Goal: Information Seeking & Learning: Compare options

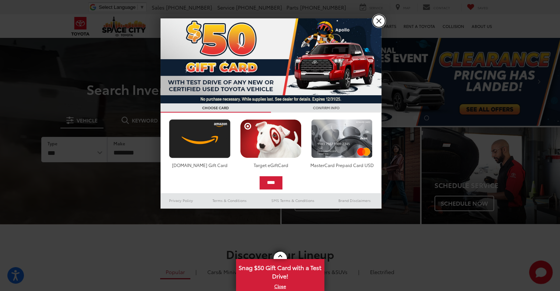
click at [378, 21] on link "X" at bounding box center [379, 21] width 13 height 13
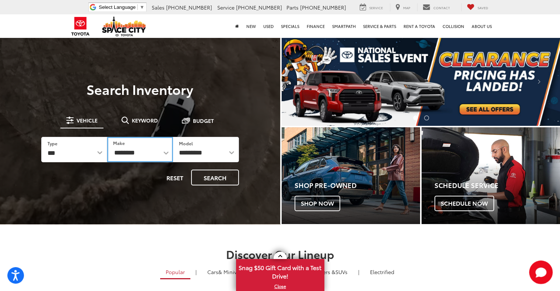
click at [152, 148] on select "**********" at bounding box center [140, 149] width 66 height 25
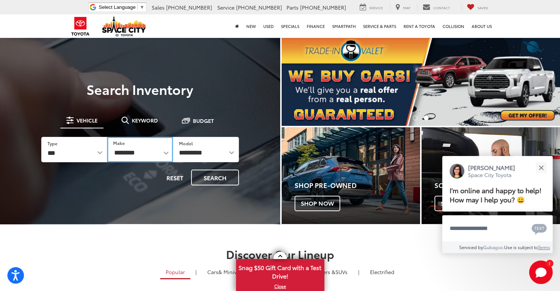
select select "******"
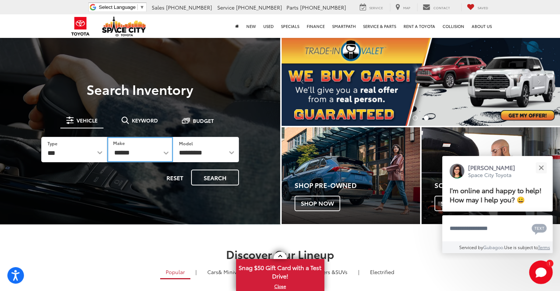
click at [107, 137] on select "**********" at bounding box center [140, 149] width 66 height 25
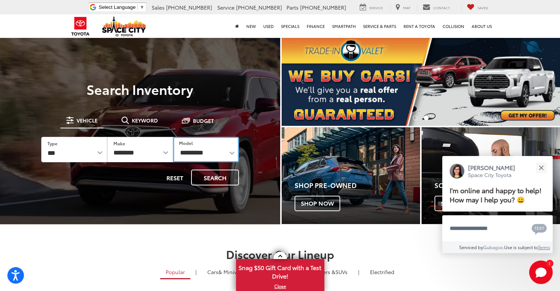
click at [192, 148] on select "**********" at bounding box center [206, 149] width 66 height 25
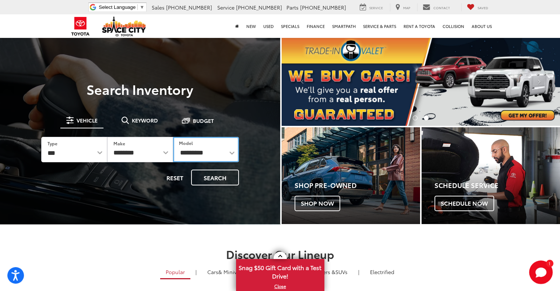
select select "*******"
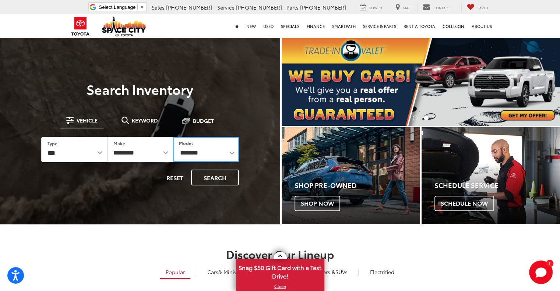
click at [173, 137] on select "**********" at bounding box center [206, 149] width 66 height 25
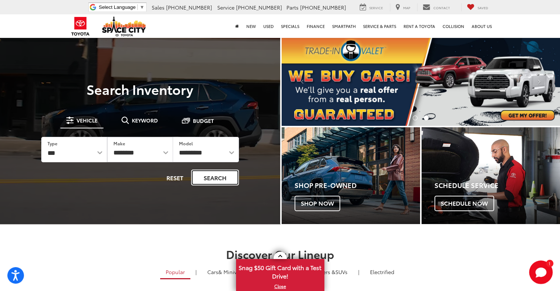
click at [211, 179] on button "Search" at bounding box center [215, 178] width 48 height 16
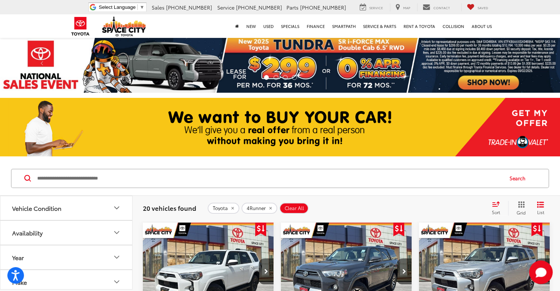
click at [497, 208] on div "Sort" at bounding box center [498, 208] width 20 height 15
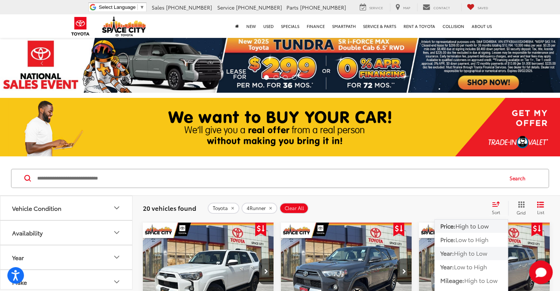
scroll to position [98, 0]
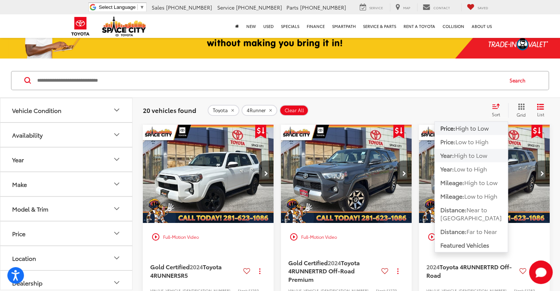
click at [464, 156] on span "High to Low" at bounding box center [470, 155] width 33 height 8
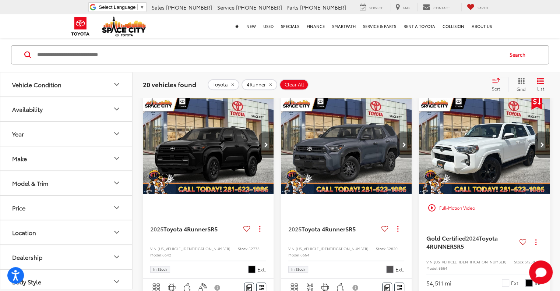
scroll to position [589, 0]
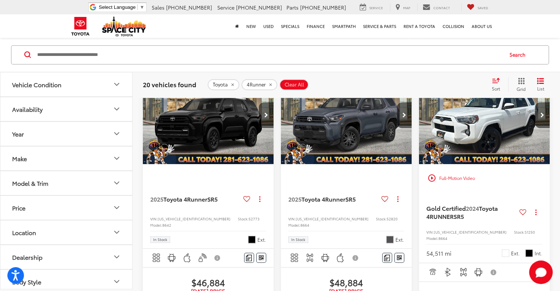
click at [219, 134] on img "2025 Toyota 4Runner SR5 0" at bounding box center [208, 115] width 132 height 99
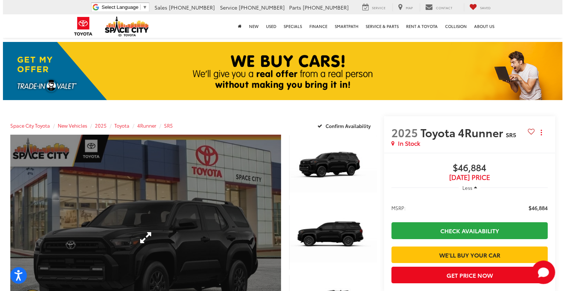
scroll to position [98, 0]
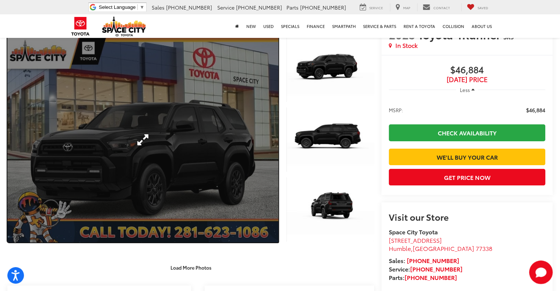
click at [205, 177] on link "Expand Photo 0" at bounding box center [142, 139] width 271 height 205
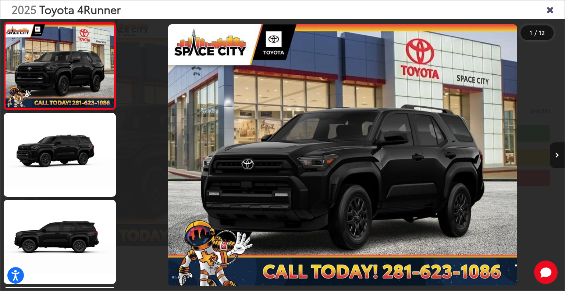
click at [556, 160] on button "Next image" at bounding box center [557, 155] width 15 height 26
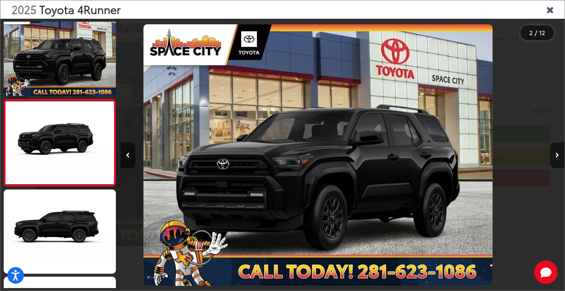
scroll to position [19, 0]
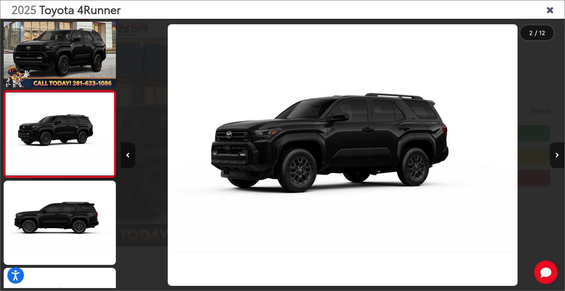
click at [556, 160] on button "Next image" at bounding box center [557, 155] width 15 height 26
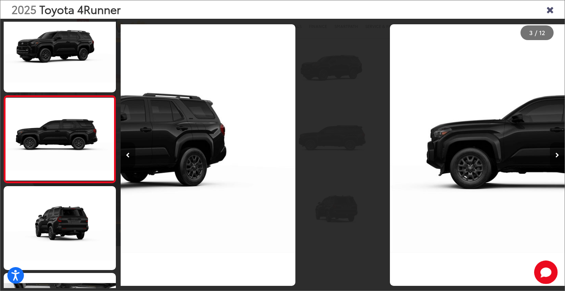
scroll to position [106, 0]
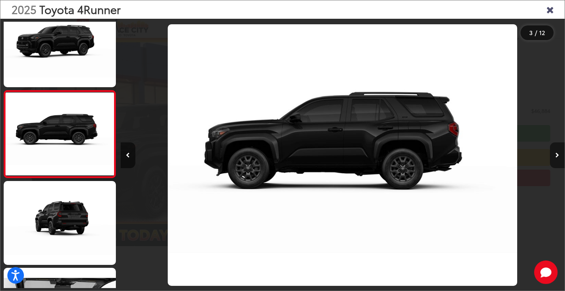
click at [556, 160] on button "Next image" at bounding box center [557, 155] width 15 height 26
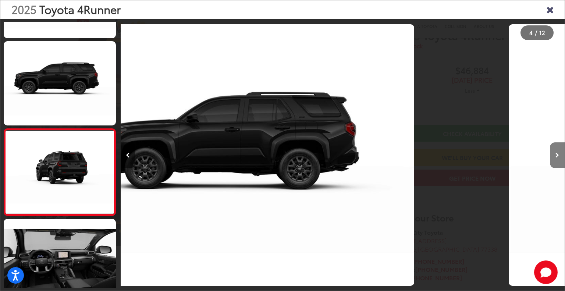
scroll to position [194, 0]
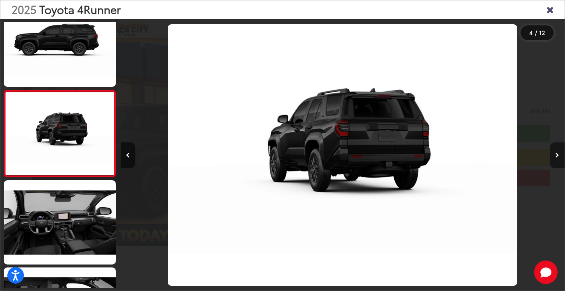
click at [556, 160] on button "Next image" at bounding box center [557, 155] width 15 height 26
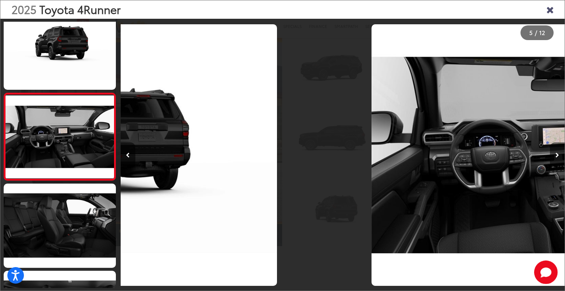
scroll to position [281, 0]
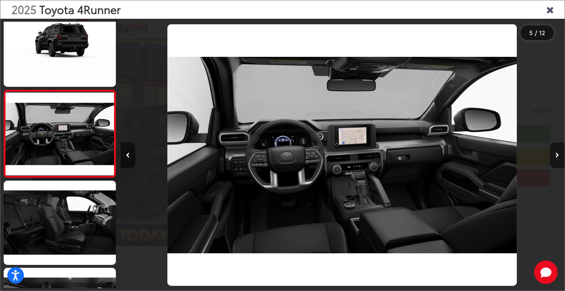
click at [556, 160] on button "Next image" at bounding box center [557, 155] width 15 height 26
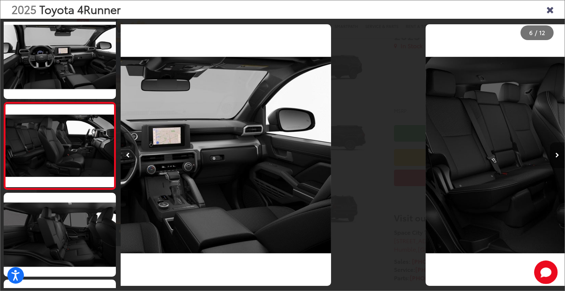
scroll to position [0, 0]
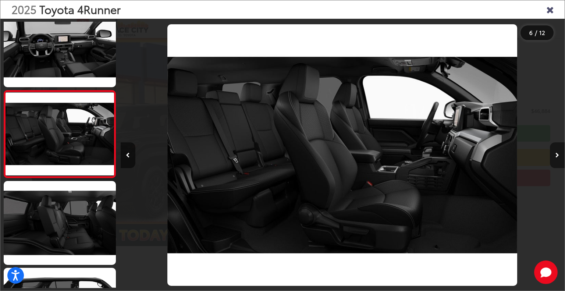
click at [556, 160] on button "Next image" at bounding box center [557, 155] width 15 height 26
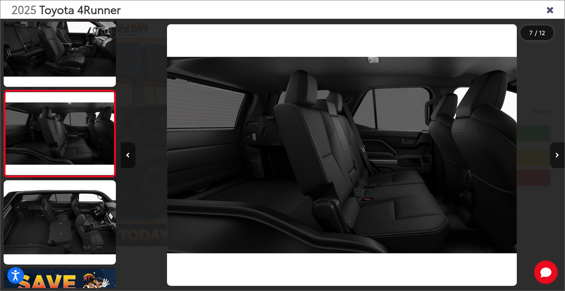
click at [556, 160] on button "Next image" at bounding box center [557, 155] width 15 height 26
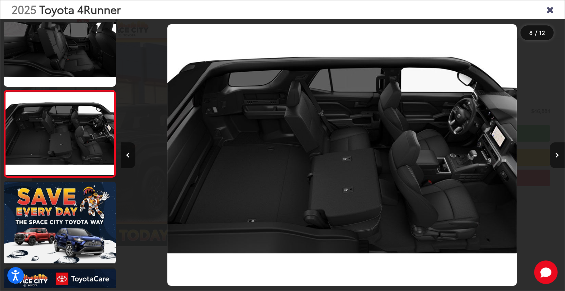
click at [556, 160] on button "Next image" at bounding box center [557, 155] width 15 height 26
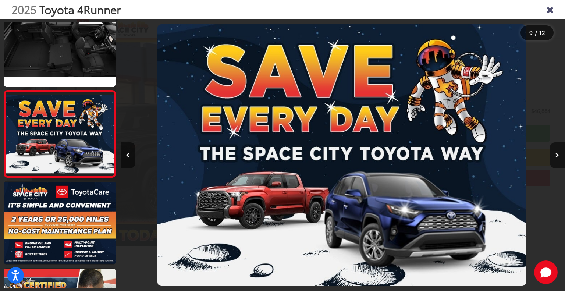
click at [550, 8] on icon "Close gallery" at bounding box center [550, 9] width 7 height 10
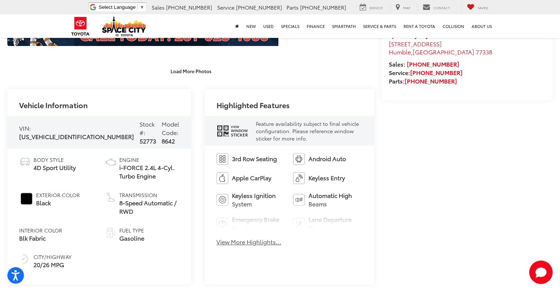
click at [230, 134] on span "Sticker" at bounding box center [238, 135] width 17 height 4
click at [258, 242] on button "View More Highlights..." at bounding box center [248, 242] width 65 height 8
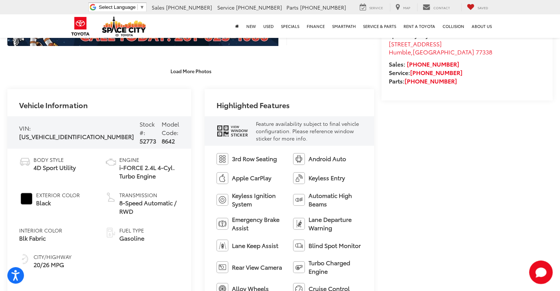
scroll to position [392, 0]
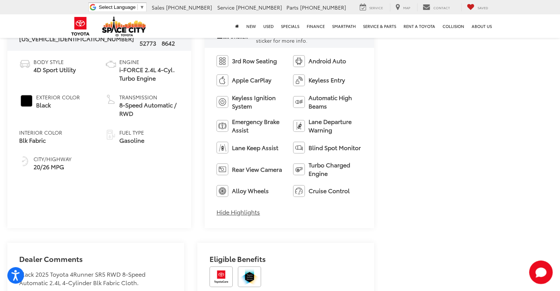
click at [244, 213] on button "Hide Highlights" at bounding box center [237, 212] width 43 height 8
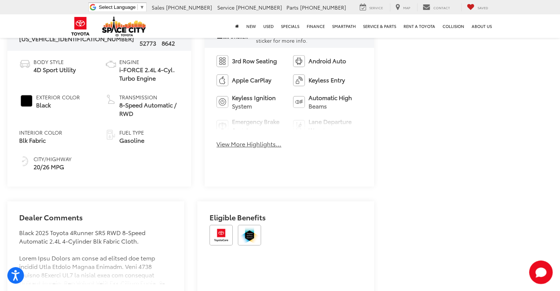
click at [252, 146] on button "View More Highlights..." at bounding box center [248, 144] width 65 height 8
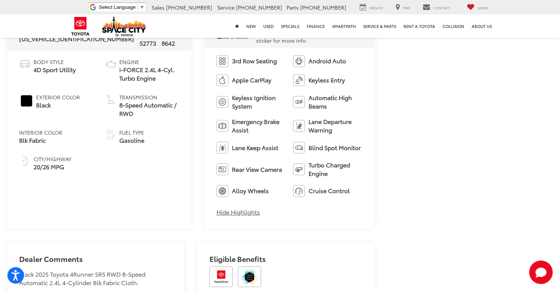
scroll to position [589, 0]
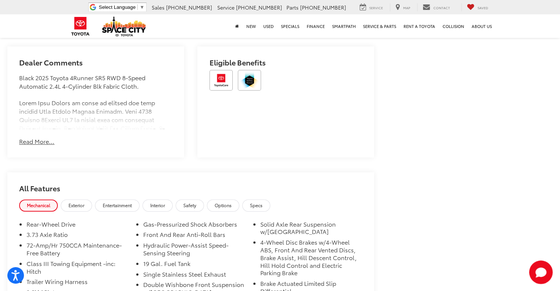
drag, startPoint x: 47, startPoint y: 141, endPoint x: 61, endPoint y: 144, distance: 15.1
click at [48, 141] on button "Read More..." at bounding box center [36, 141] width 35 height 8
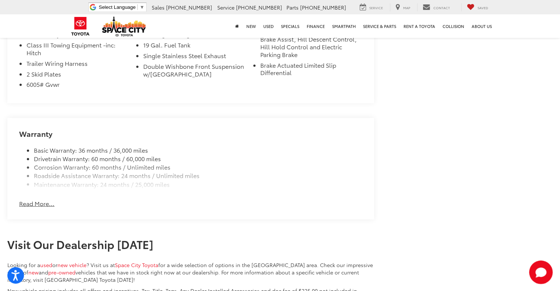
scroll to position [1276, 0]
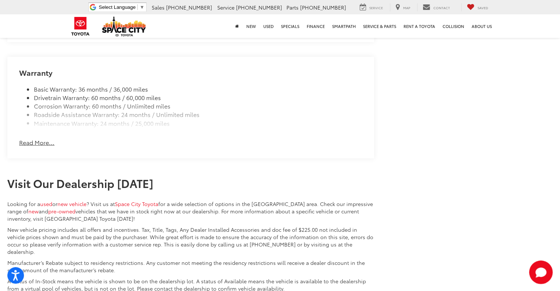
click at [45, 138] on button "Read More..." at bounding box center [36, 142] width 35 height 8
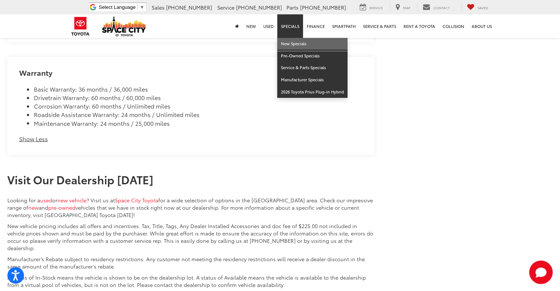
click at [296, 42] on link "New Specials" at bounding box center [312, 44] width 70 height 12
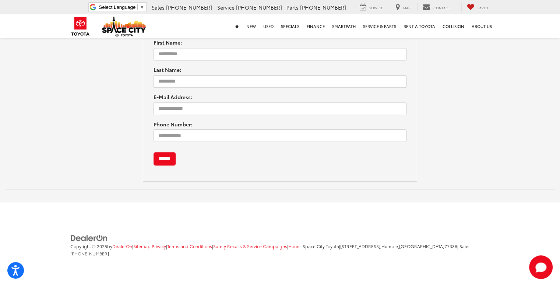
scroll to position [444, 0]
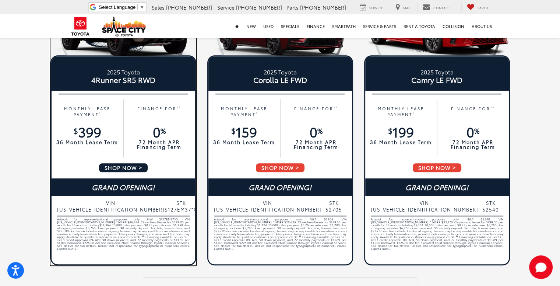
click at [126, 168] on span "SHOP NOW" at bounding box center [123, 167] width 50 height 10
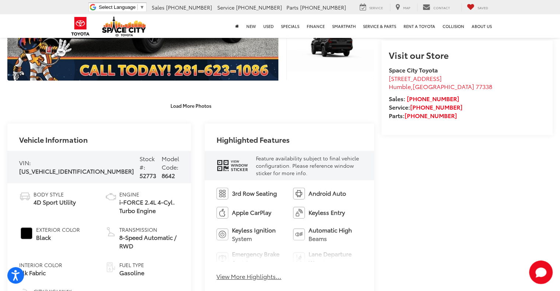
scroll to position [64, 0]
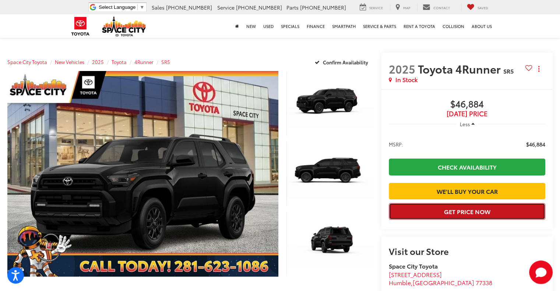
click at [470, 220] on button "Get Price Now" at bounding box center [467, 211] width 156 height 17
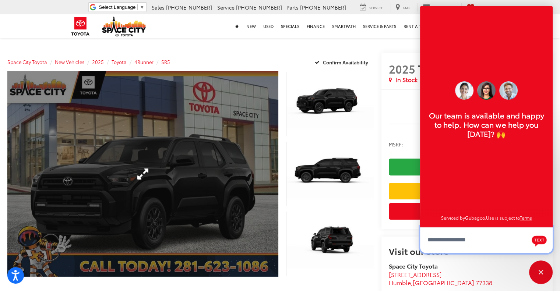
scroll to position [9, 0]
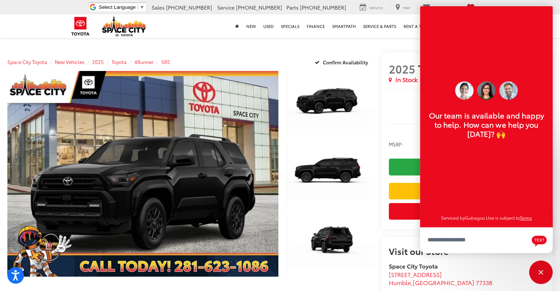
click at [391, 119] on div "Less" at bounding box center [467, 123] width 156 height 13
click at [403, 114] on span "[DATE] Price" at bounding box center [467, 113] width 156 height 7
drag, startPoint x: 72, startPoint y: 61, endPoint x: 84, endPoint y: 62, distance: 11.5
click at [72, 61] on span "New Vehicles" at bounding box center [69, 62] width 29 height 7
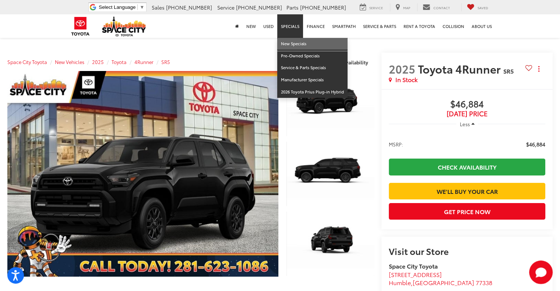
click at [299, 45] on link "New Specials" at bounding box center [312, 44] width 70 height 12
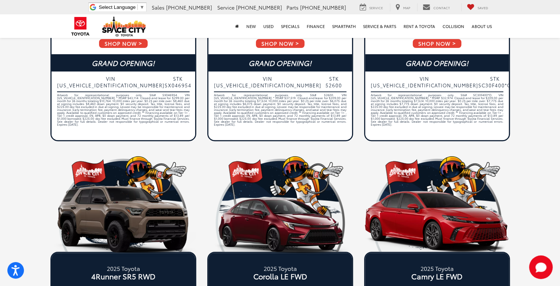
scroll to position [345, 0]
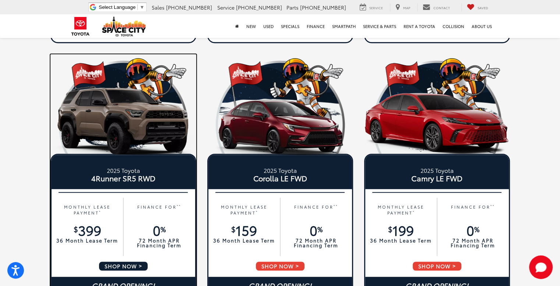
click at [129, 133] on img at bounding box center [123, 121] width 146 height 73
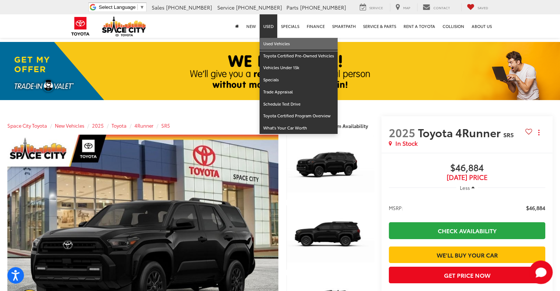
click at [272, 41] on link "Used Vehicles" at bounding box center [299, 44] width 78 height 12
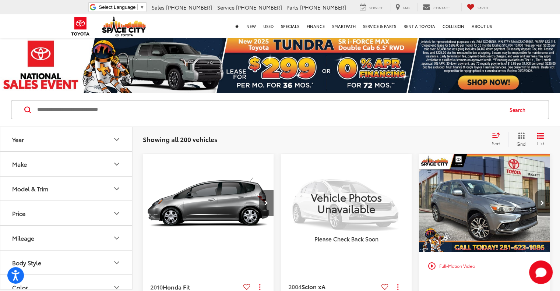
click at [499, 142] on span "Sort" at bounding box center [496, 143] width 8 height 6
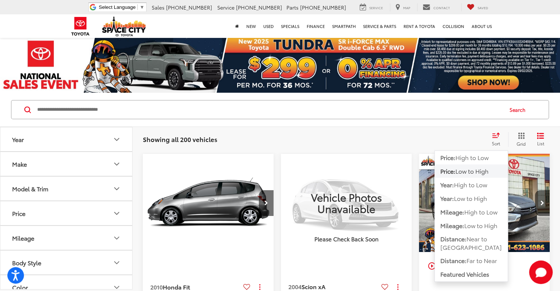
click at [464, 170] on span "Low to High" at bounding box center [471, 171] width 33 height 8
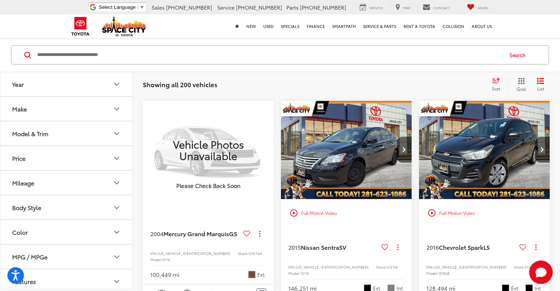
scroll to position [343, 0]
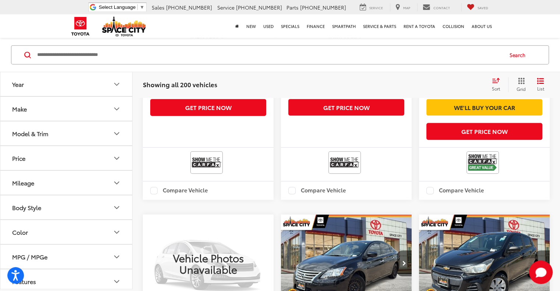
click at [83, 187] on button "Mileage" at bounding box center [66, 183] width 133 height 24
drag, startPoint x: 124, startPoint y: 226, endPoint x: 29, endPoint y: 229, distance: 95.1
click at [29, 229] on div "* — ****** 0 53000" at bounding box center [66, 217] width 132 height 45
type input "*****"
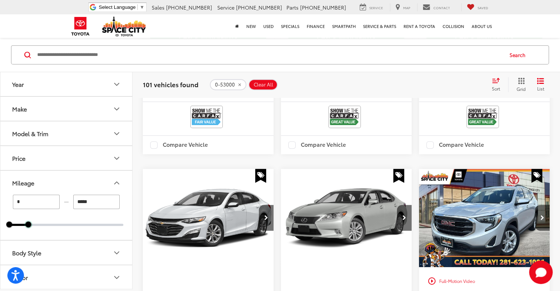
scroll to position [491, 0]
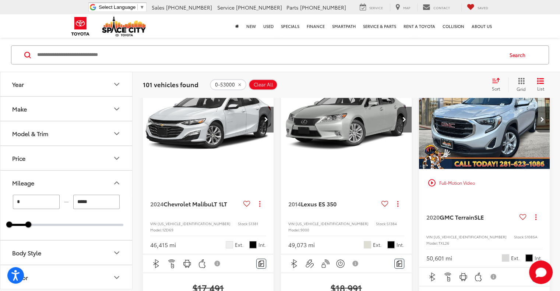
click at [540, 133] on button "Next image" at bounding box center [542, 120] width 15 height 26
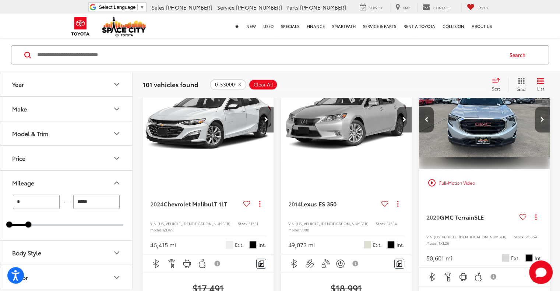
click at [540, 133] on button "Next image" at bounding box center [542, 120] width 15 height 26
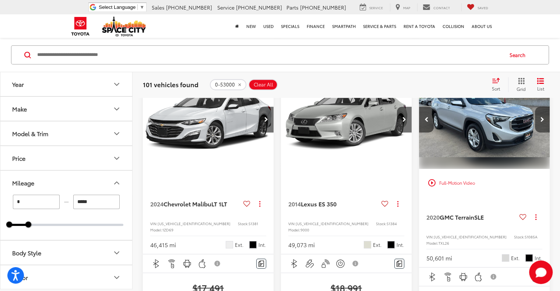
click at [540, 133] on button "Next image" at bounding box center [542, 120] width 15 height 26
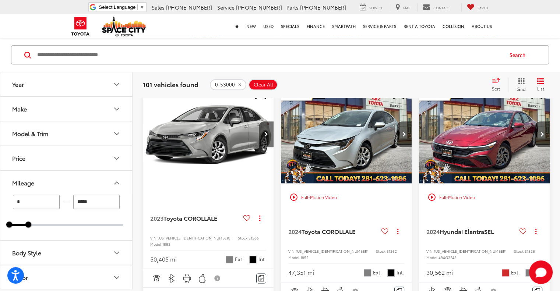
scroll to position [981, 0]
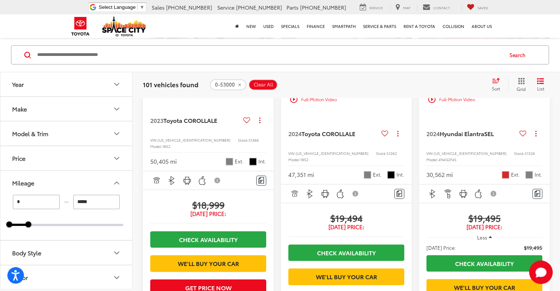
click at [80, 138] on button "Model & Trim" at bounding box center [66, 133] width 133 height 24
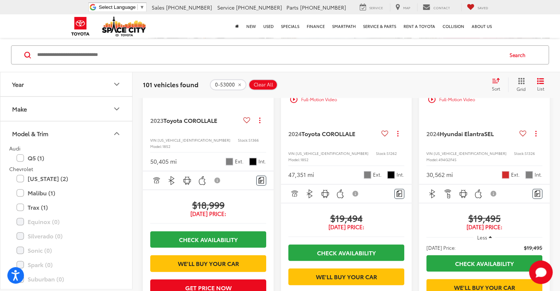
click at [91, 127] on button "Model & Trim" at bounding box center [66, 133] width 133 height 24
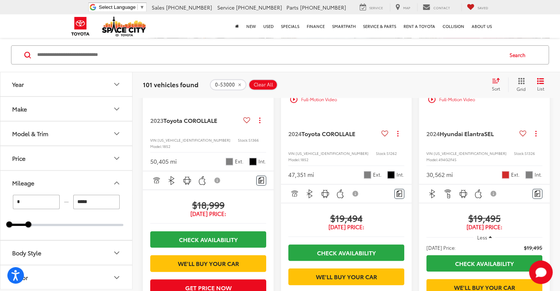
click at [78, 159] on button "Price" at bounding box center [66, 158] width 133 height 24
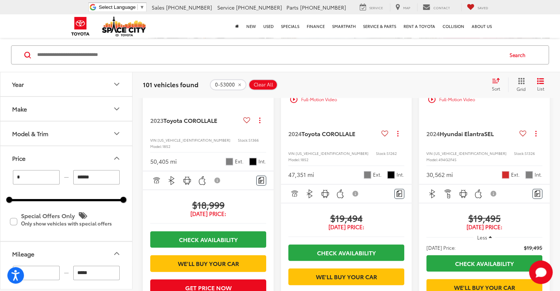
drag, startPoint x: 104, startPoint y: 177, endPoint x: 68, endPoint y: 177, distance: 36.1
click at [68, 177] on div "* — ******" at bounding box center [66, 177] width 114 height 14
click at [219, 58] on input "Search by Make, Model, or Keyword" at bounding box center [269, 55] width 466 height 18
type input "******"
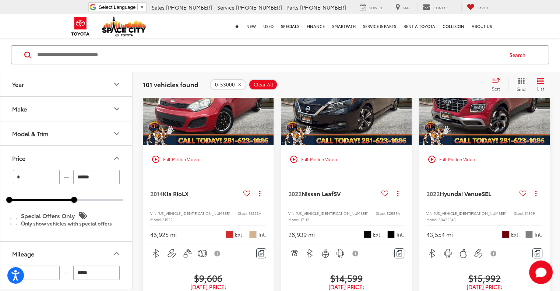
scroll to position [55, 0]
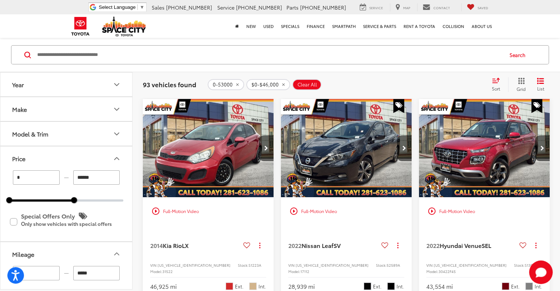
click at [497, 85] on div "Sort" at bounding box center [498, 84] width 20 height 15
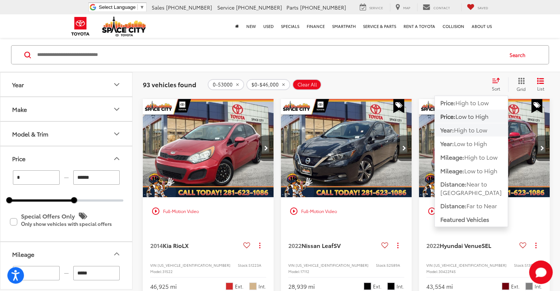
click at [476, 132] on span "High to Low" at bounding box center [470, 130] width 33 height 8
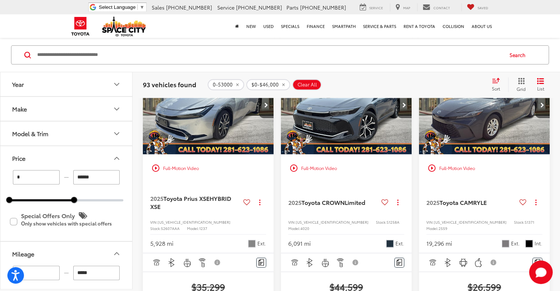
scroll to position [840, 0]
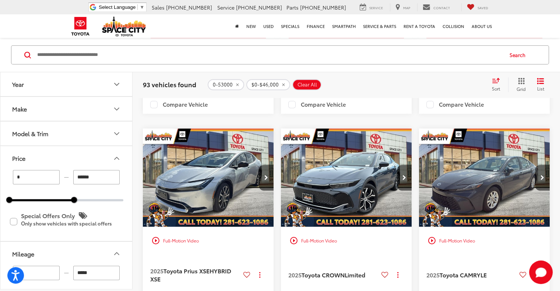
click at [507, 81] on div "Sort" at bounding box center [498, 84] width 20 height 15
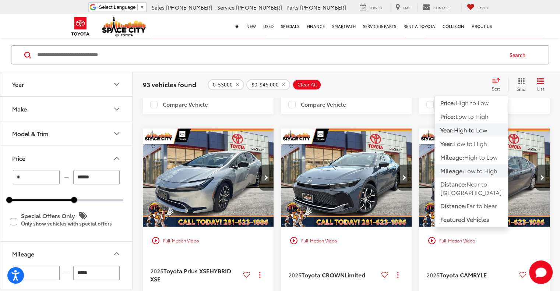
click at [471, 169] on span "Low to High" at bounding box center [480, 170] width 33 height 8
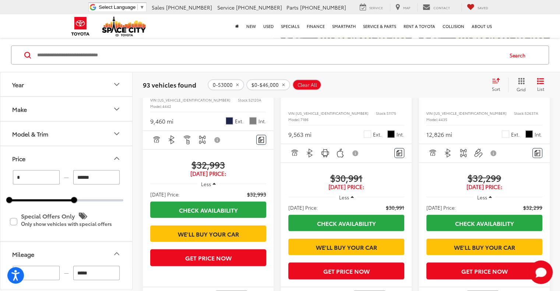
scroll to position [1626, 0]
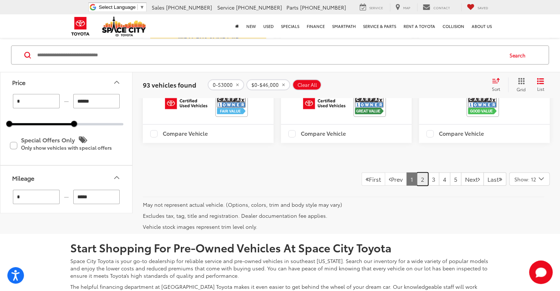
click at [417, 186] on link "2" at bounding box center [422, 179] width 11 height 13
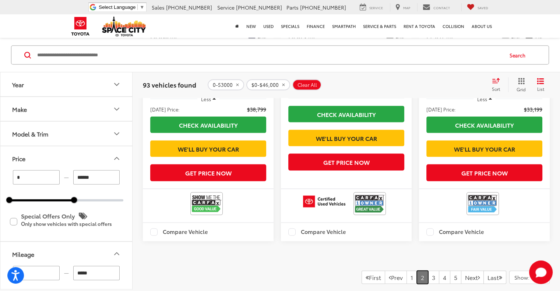
scroll to position [1626, 0]
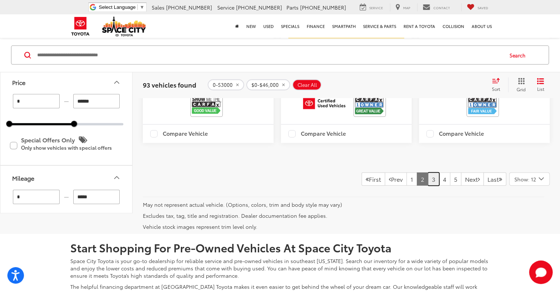
click at [428, 186] on link "3" at bounding box center [433, 179] width 11 height 13
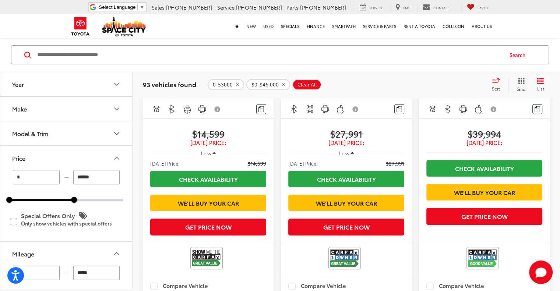
scroll to position [55, 0]
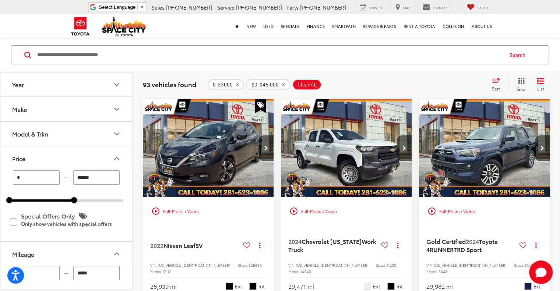
click at [34, 113] on button "Make" at bounding box center [66, 109] width 133 height 24
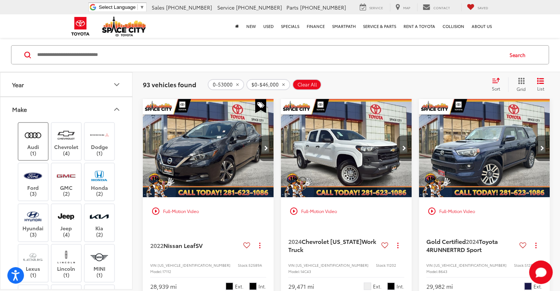
click at [38, 151] on label "Audi (1)" at bounding box center [33, 142] width 30 height 30
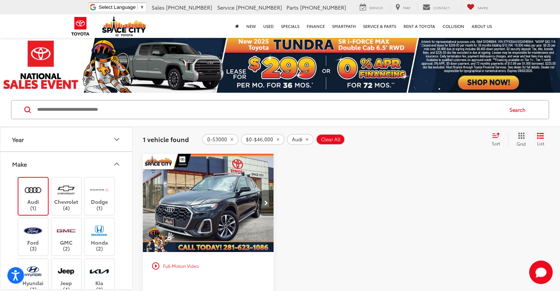
click at [264, 201] on button "Next image" at bounding box center [266, 203] width 15 height 26
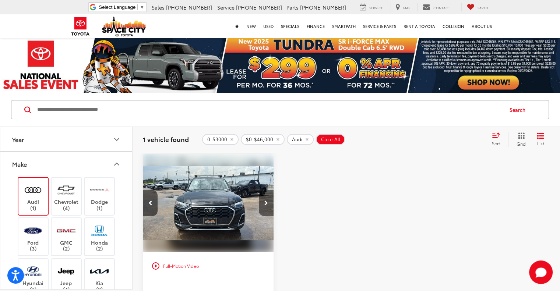
click at [264, 201] on button "Next image" at bounding box center [266, 203] width 15 height 26
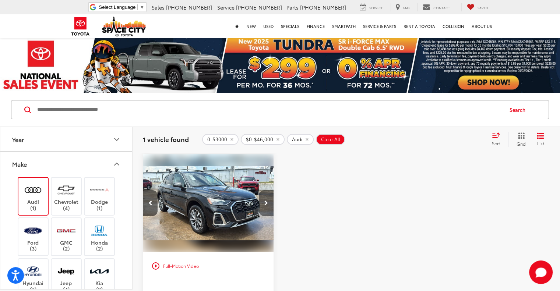
click at [264, 201] on button "Next image" at bounding box center [266, 203] width 15 height 26
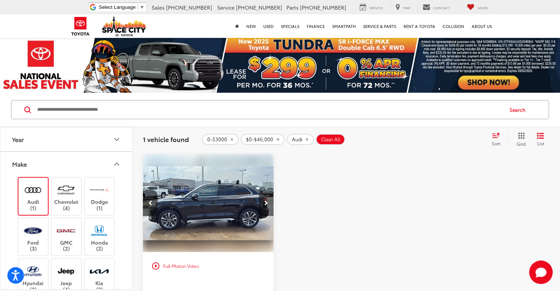
click at [264, 201] on button "Next image" at bounding box center [266, 203] width 15 height 26
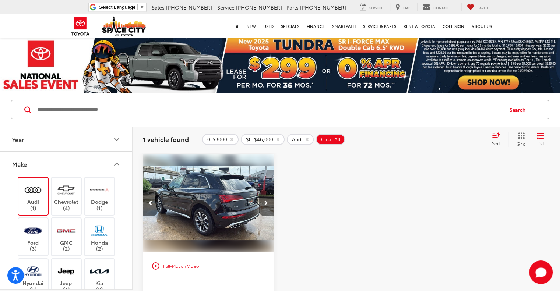
click at [264, 201] on button "Next image" at bounding box center [266, 203] width 15 height 26
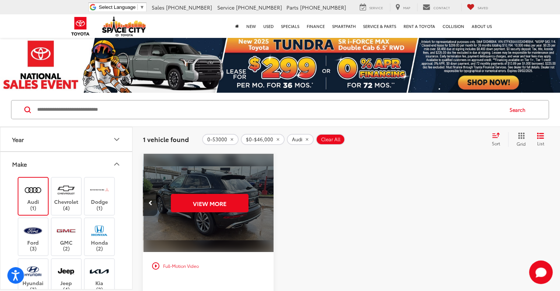
scroll to position [0, 659]
click at [70, 204] on label "Chevrolet (4)" at bounding box center [67, 196] width 30 height 30
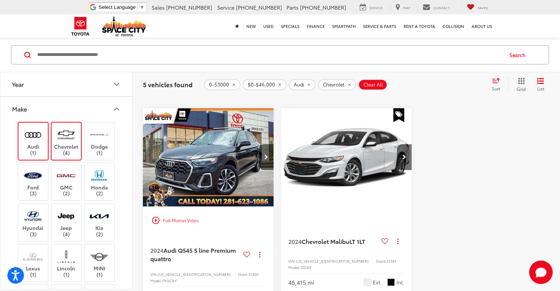
scroll to position [491, 0]
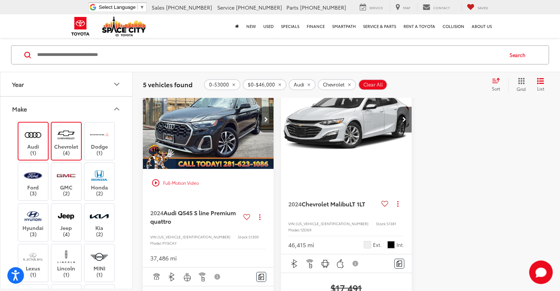
click at [43, 126] on label "Audi (1)" at bounding box center [33, 141] width 30 height 30
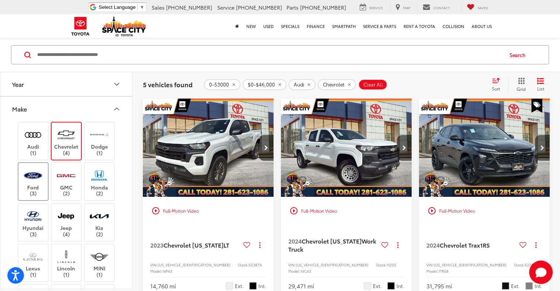
scroll to position [55, 0]
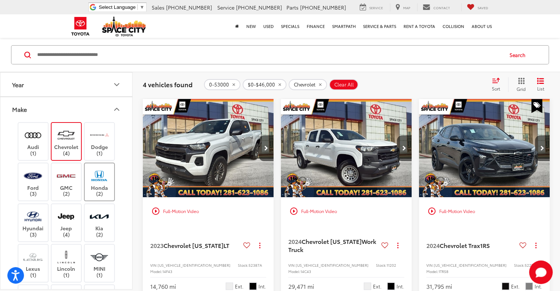
click at [103, 186] on label "Honda (2)" at bounding box center [100, 182] width 30 height 30
click at [69, 138] on img at bounding box center [66, 135] width 20 height 17
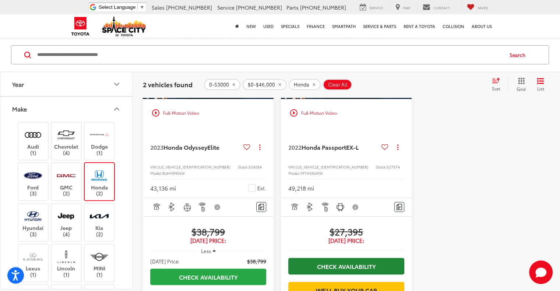
scroll to position [55, 0]
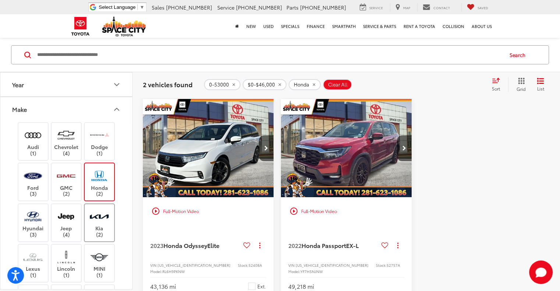
click at [104, 232] on label "Kia (2)" at bounding box center [100, 223] width 30 height 30
click at [104, 179] on img at bounding box center [99, 175] width 20 height 17
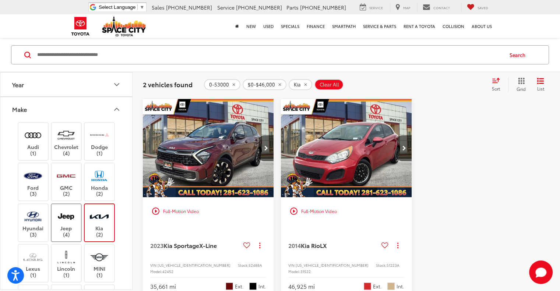
click at [68, 218] on img at bounding box center [66, 216] width 20 height 17
click at [99, 236] on label "Kia (2)" at bounding box center [100, 223] width 30 height 30
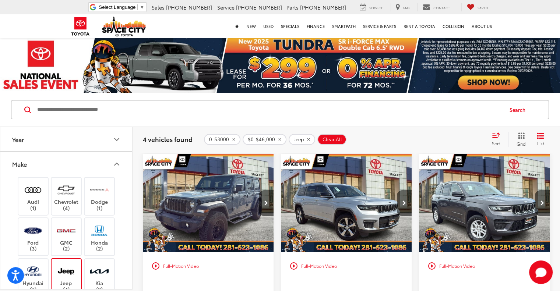
scroll to position [98, 0]
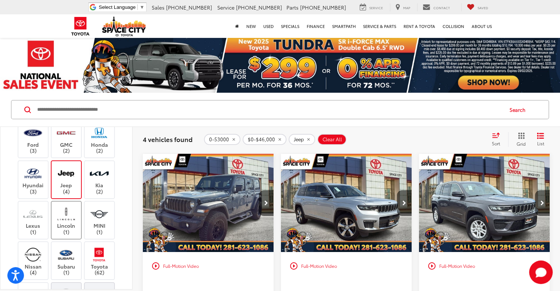
click at [70, 223] on label "Lincoln (1)" at bounding box center [67, 220] width 30 height 30
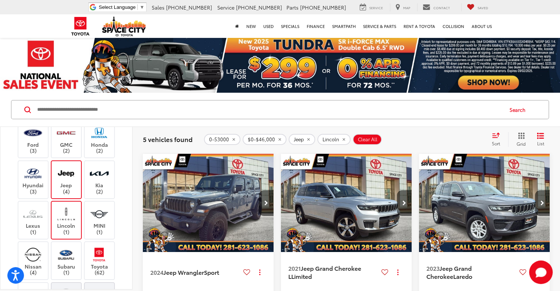
click at [64, 177] on img at bounding box center [66, 173] width 20 height 17
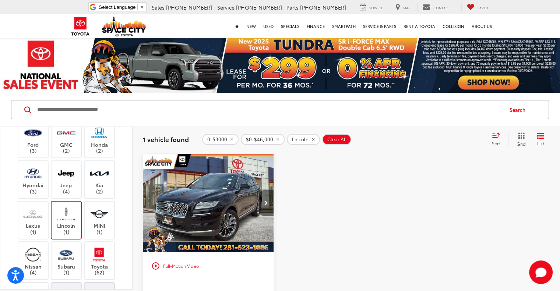
click at [263, 205] on button "Next image" at bounding box center [266, 203] width 15 height 26
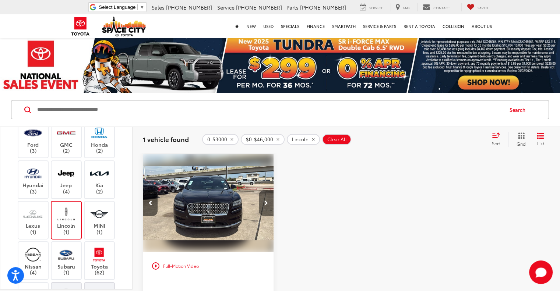
click at [263, 205] on button "Next image" at bounding box center [266, 203] width 15 height 26
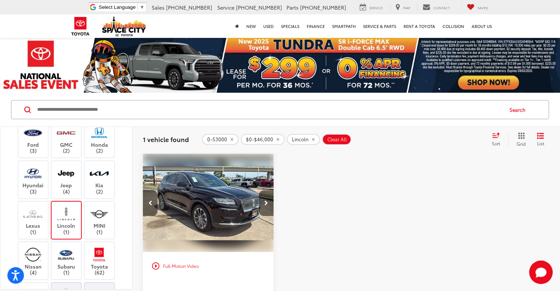
click at [263, 205] on button "Next image" at bounding box center [266, 203] width 15 height 26
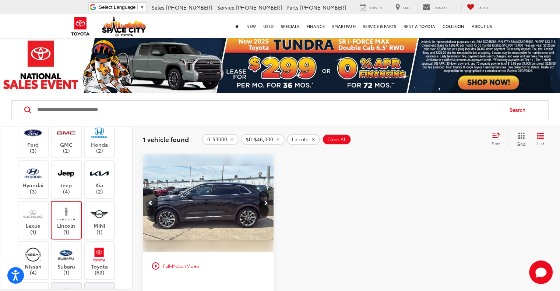
click at [263, 205] on button "Next image" at bounding box center [266, 203] width 15 height 26
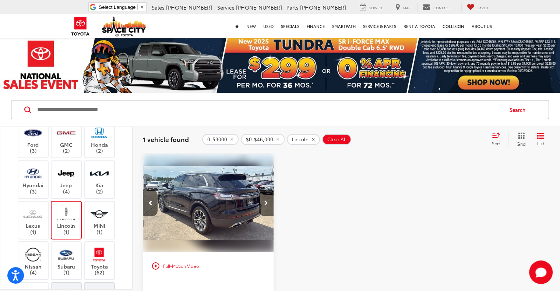
scroll to position [0, 527]
click at [39, 229] on label "Lexus (1)" at bounding box center [33, 220] width 30 height 30
click at [63, 224] on label "Lincoln (1)" at bounding box center [67, 220] width 30 height 30
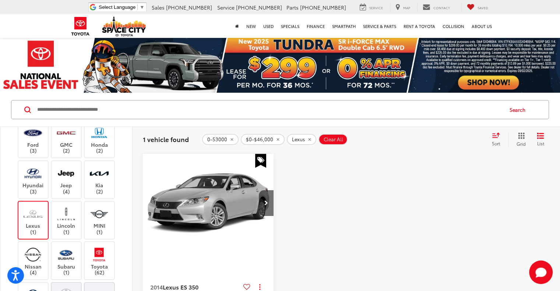
scroll to position [98, 0]
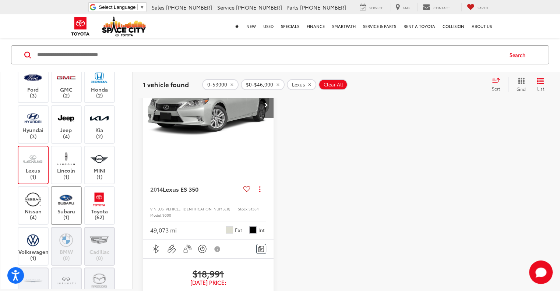
click at [67, 218] on label "Subaru (1)" at bounding box center [67, 206] width 30 height 30
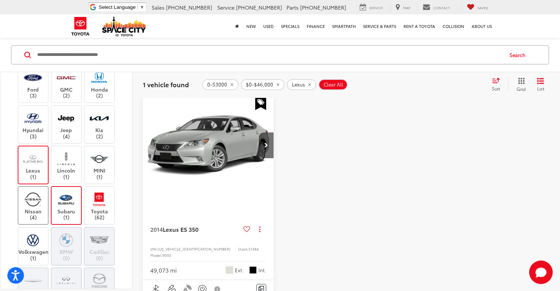
scroll to position [55, 0]
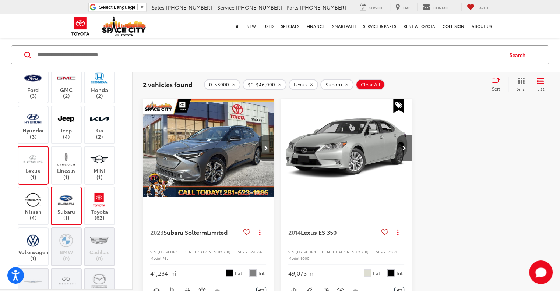
click at [42, 165] on img at bounding box center [33, 159] width 20 height 17
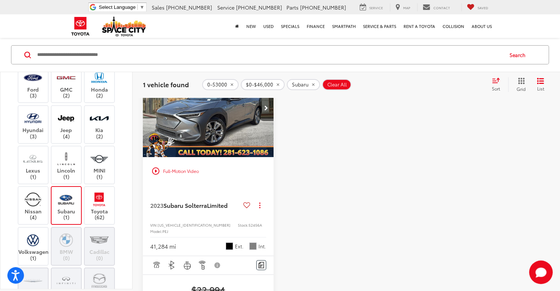
scroll to position [55, 0]
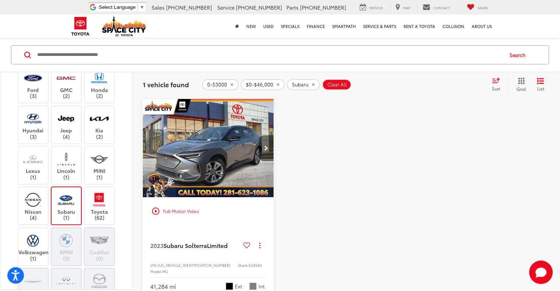
click at [269, 144] on button "Next image" at bounding box center [266, 148] width 15 height 26
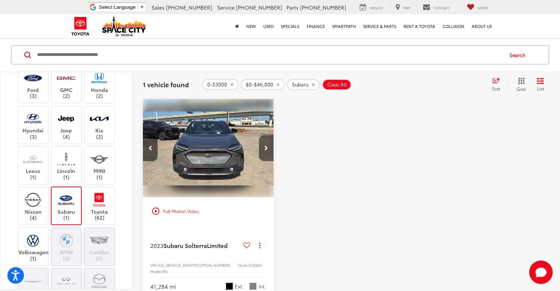
click at [269, 144] on button "Next image" at bounding box center [266, 148] width 15 height 26
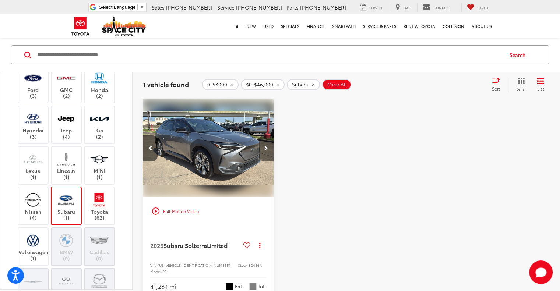
click at [269, 144] on button "Next image" at bounding box center [266, 148] width 15 height 26
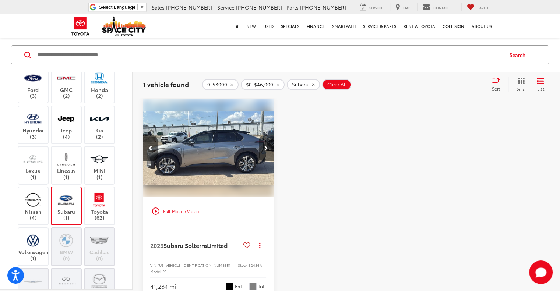
click at [269, 144] on button "Next image" at bounding box center [266, 148] width 15 height 26
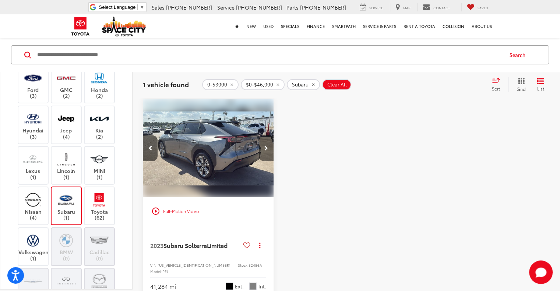
click at [269, 144] on button "Next image" at bounding box center [266, 148] width 15 height 26
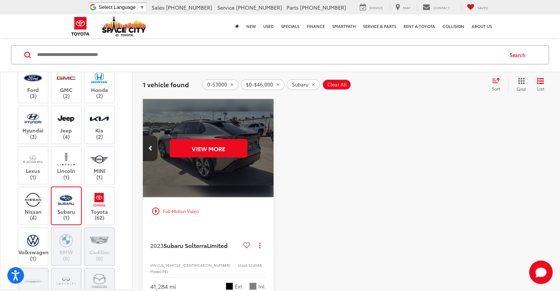
scroll to position [196, 0]
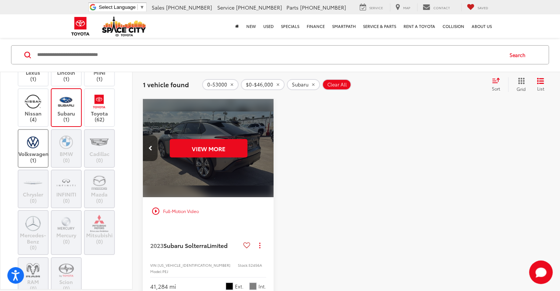
click at [31, 149] on label "Volkswagen (1)" at bounding box center [33, 149] width 30 height 30
click at [39, 109] on label "Nissan (4)" at bounding box center [33, 108] width 30 height 30
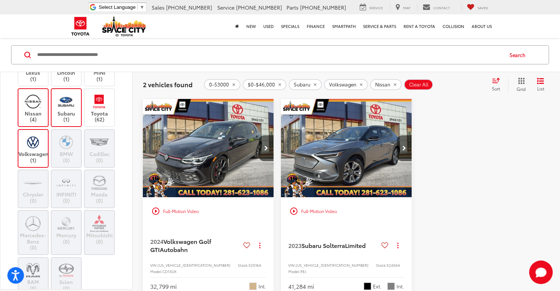
click at [71, 109] on label "Subaru (1)" at bounding box center [67, 108] width 30 height 30
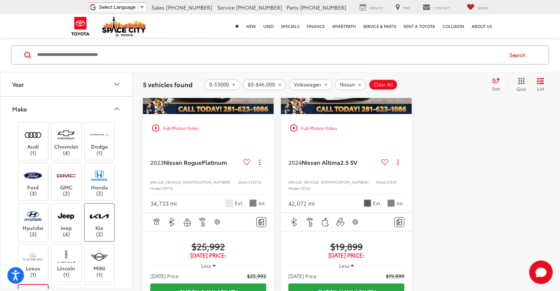
scroll to position [196, 0]
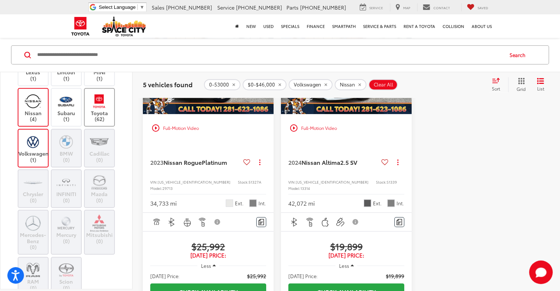
click at [102, 115] on label "Toyota (62)" at bounding box center [100, 107] width 30 height 30
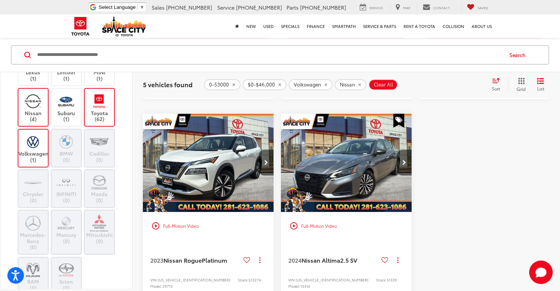
click at [38, 114] on label "Nissan (4)" at bounding box center [33, 107] width 30 height 30
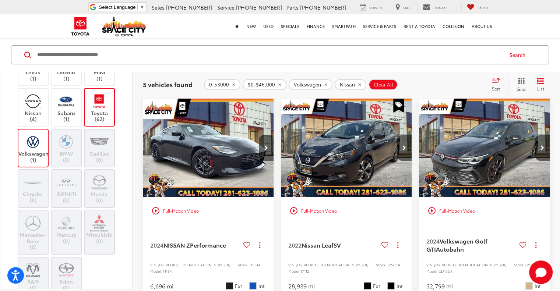
scroll to position [55, 0]
click at [38, 153] on label "Volkswagen (1)" at bounding box center [33, 149] width 30 height 30
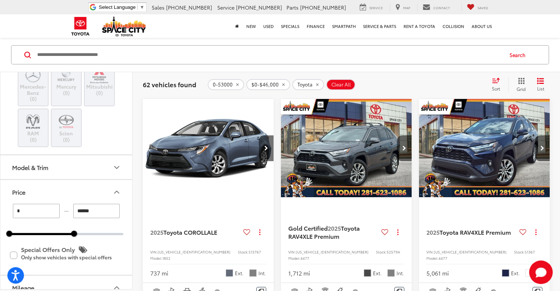
scroll to position [392, 0]
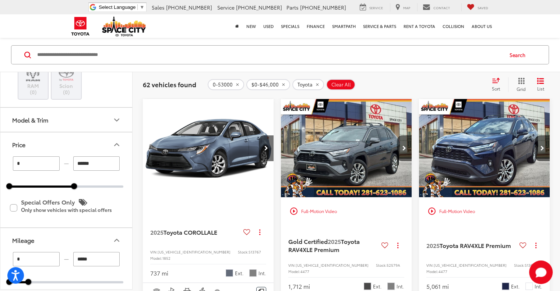
click at [71, 125] on button "Model & Trim" at bounding box center [66, 120] width 133 height 24
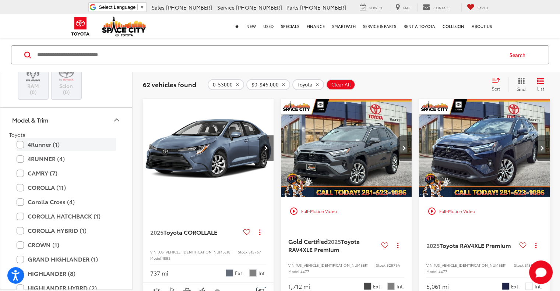
click at [51, 145] on label "4Runner (1)" at bounding box center [66, 144] width 99 height 13
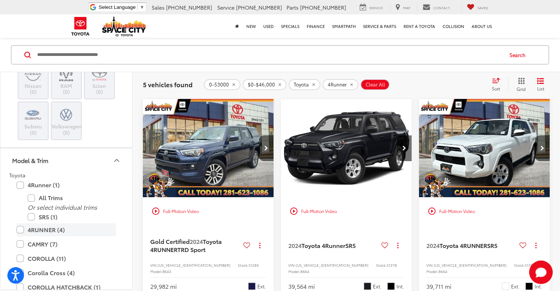
scroll to position [450, 0]
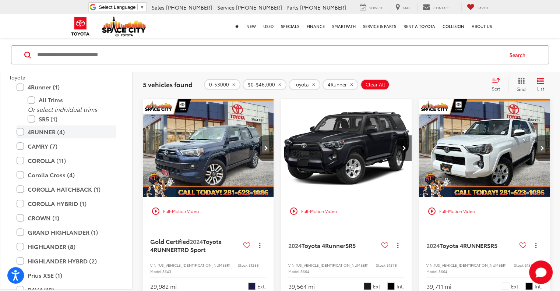
click at [49, 134] on label "4RUNNER (4)" at bounding box center [66, 132] width 99 height 13
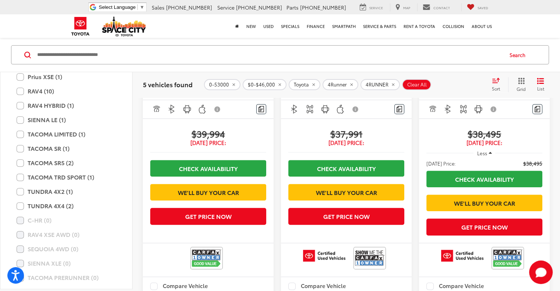
scroll to position [519, 0]
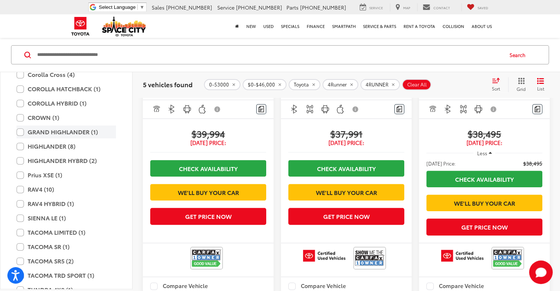
click at [84, 130] on label "GRAND HIGHLANDER (1)" at bounding box center [66, 132] width 99 height 13
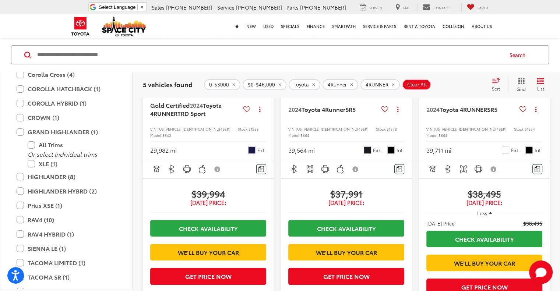
type input "****"
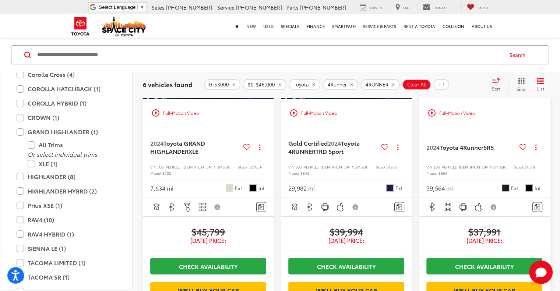
scroll to position [55, 0]
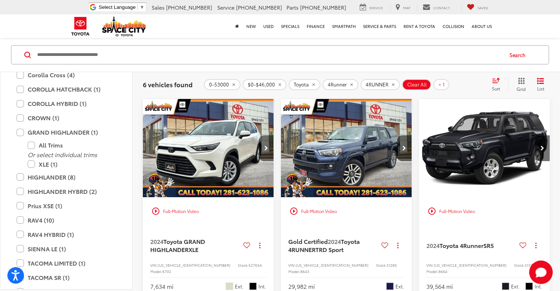
click at [262, 150] on button "Next image" at bounding box center [266, 148] width 15 height 26
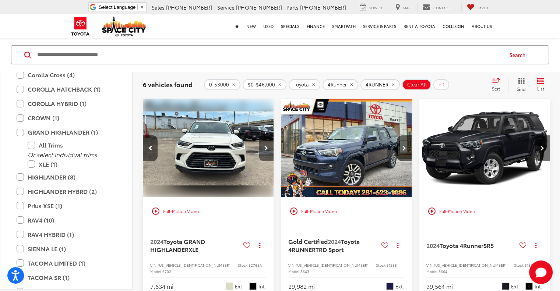
click at [262, 150] on button "Next image" at bounding box center [266, 148] width 15 height 26
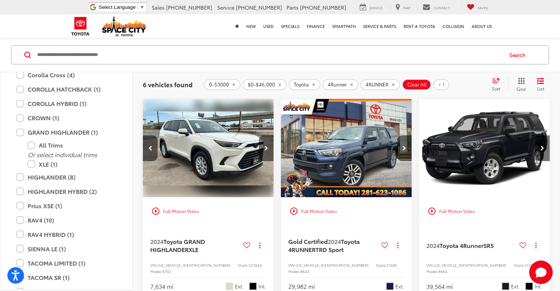
click at [262, 150] on button "Next image" at bounding box center [266, 148] width 15 height 26
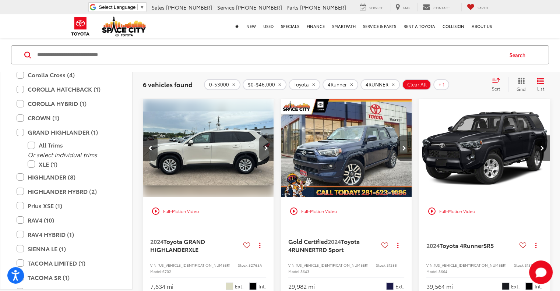
click at [262, 150] on button "Next image" at bounding box center [266, 148] width 15 height 26
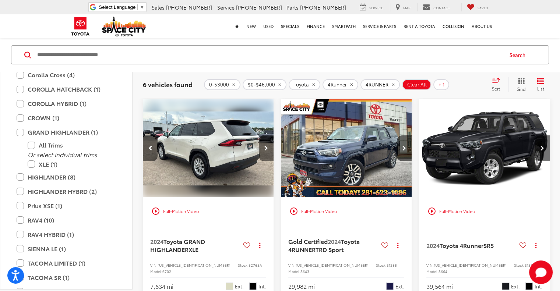
click at [262, 150] on button "Next image" at bounding box center [266, 148] width 15 height 26
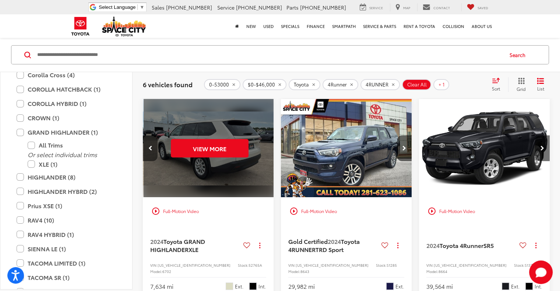
scroll to position [0, 659]
click at [262, 150] on div "View More" at bounding box center [208, 148] width 132 height 99
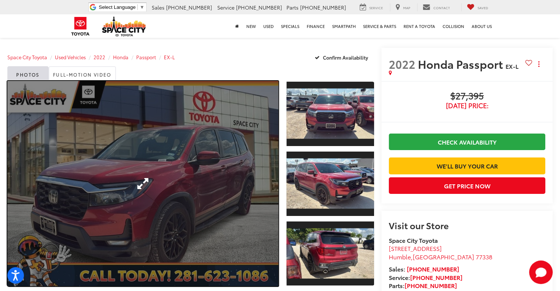
click at [195, 166] on link "Expand Photo 0" at bounding box center [142, 183] width 271 height 205
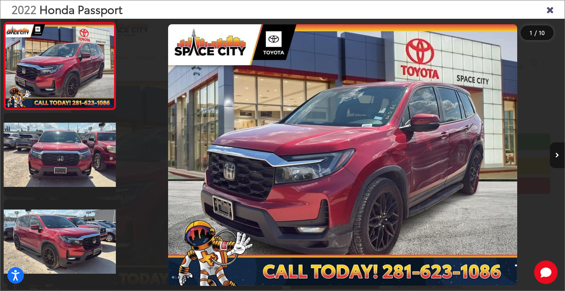
click at [559, 154] on icon "Next image" at bounding box center [558, 155] width 4 height 5
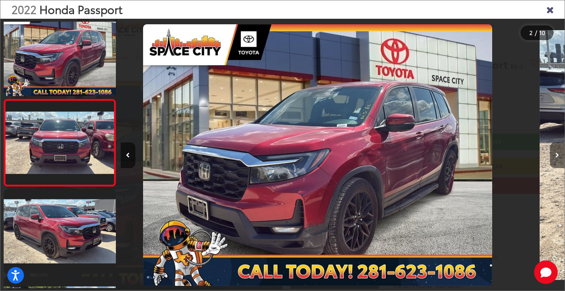
scroll to position [19, 0]
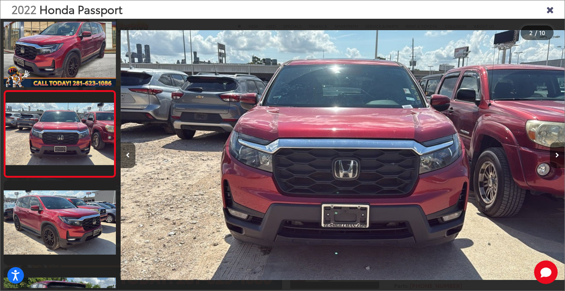
click at [559, 154] on icon "Next image" at bounding box center [558, 155] width 4 height 5
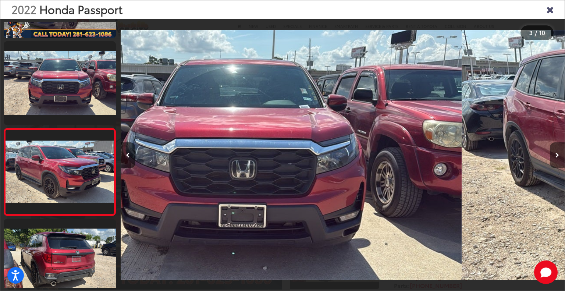
scroll to position [106, 0]
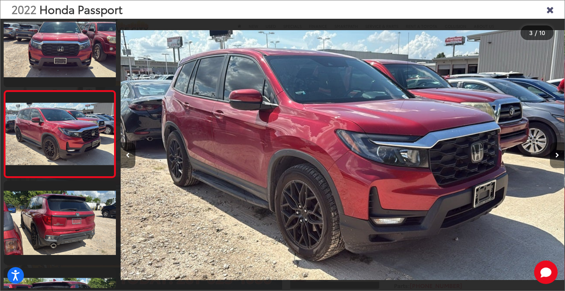
click at [559, 154] on icon "Next image" at bounding box center [558, 155] width 4 height 5
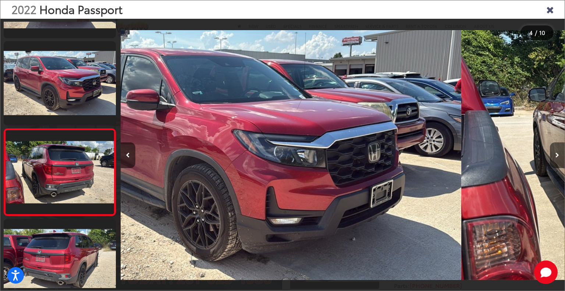
scroll to position [194, 0]
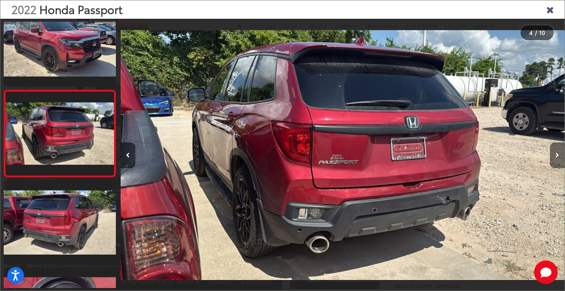
click at [559, 154] on icon "Next image" at bounding box center [558, 155] width 4 height 5
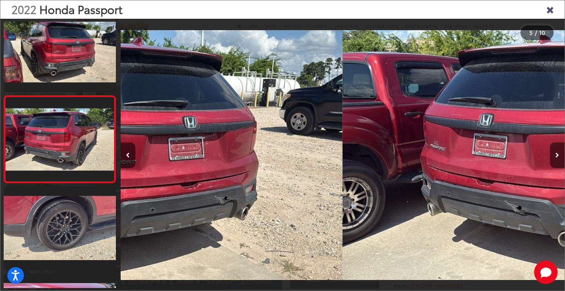
scroll to position [281, 0]
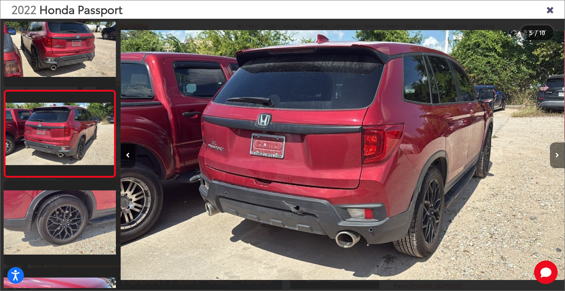
click at [559, 154] on icon "Next image" at bounding box center [558, 155] width 4 height 5
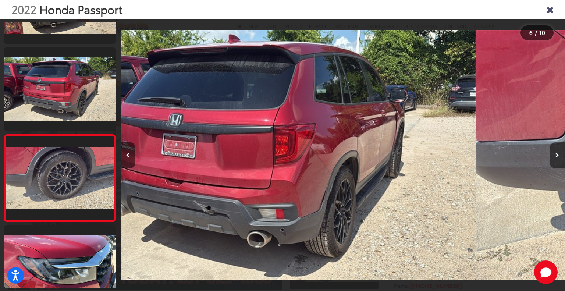
scroll to position [367, 0]
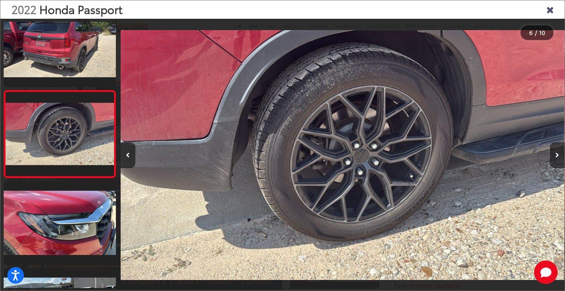
click at [559, 154] on icon "Next image" at bounding box center [558, 155] width 4 height 5
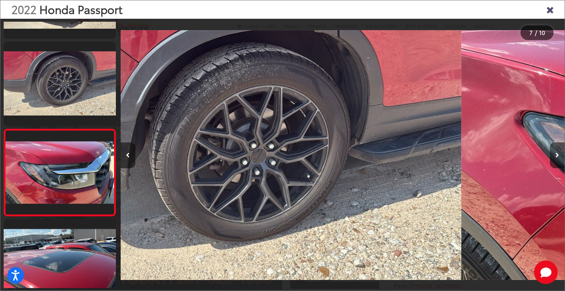
scroll to position [455, 0]
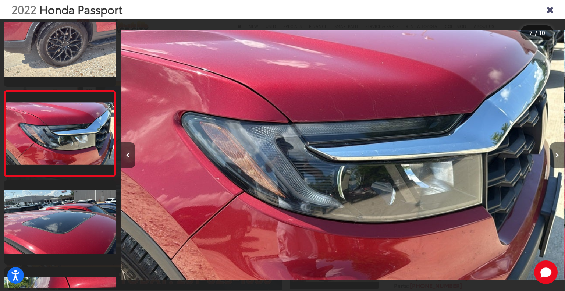
click at [559, 154] on icon "Next image" at bounding box center [558, 155] width 4 height 5
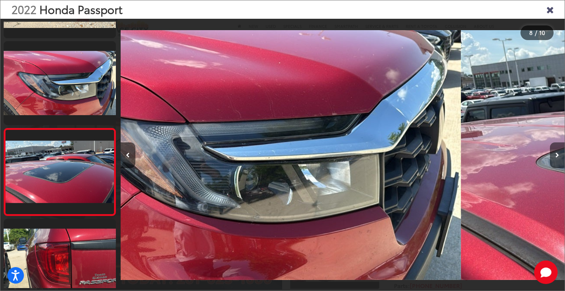
scroll to position [542, 0]
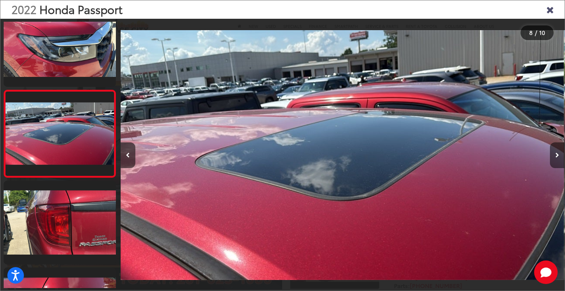
click at [559, 154] on icon "Next image" at bounding box center [558, 155] width 4 height 5
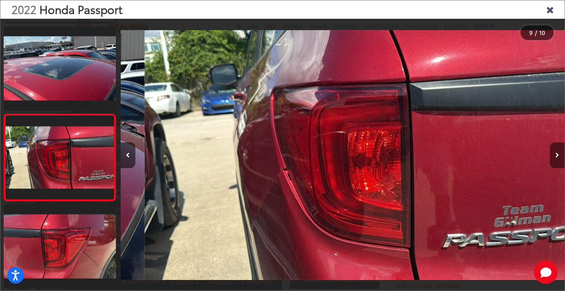
scroll to position [0, 3556]
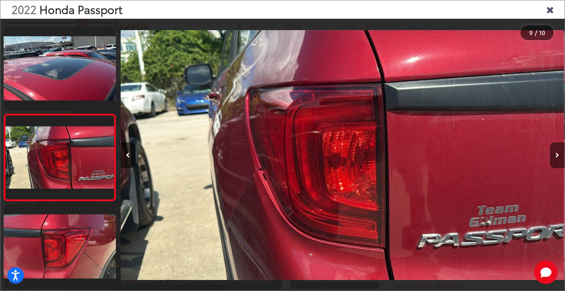
click at [559, 154] on icon "Next image" at bounding box center [558, 155] width 4 height 5
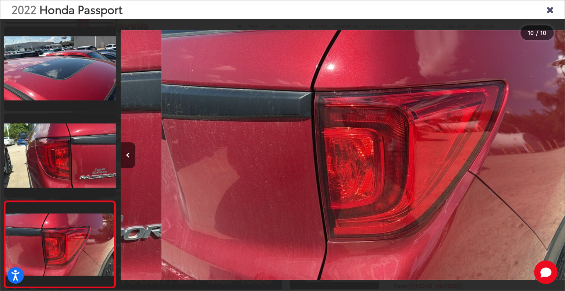
scroll to position [0, 4001]
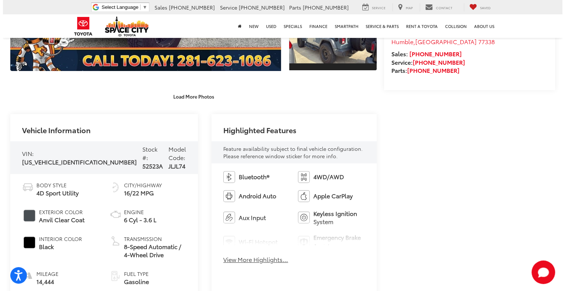
scroll to position [98, 0]
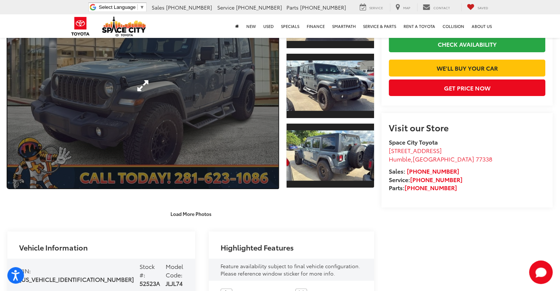
click at [189, 103] on link "Expand Photo 0" at bounding box center [142, 85] width 271 height 205
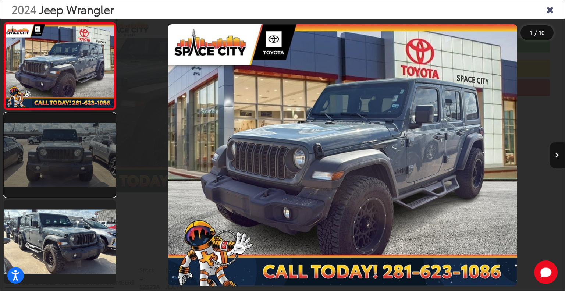
click at [69, 159] on link at bounding box center [60, 155] width 112 height 84
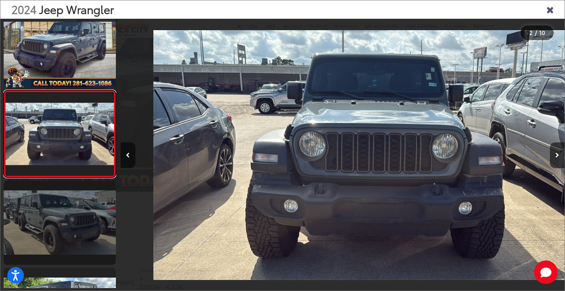
scroll to position [0, 444]
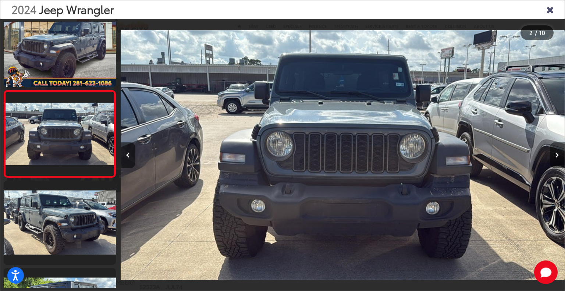
click at [555, 154] on button "Next image" at bounding box center [557, 155] width 15 height 26
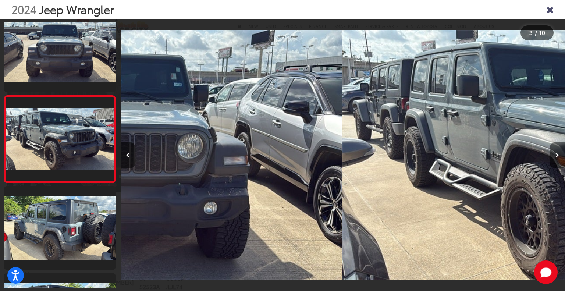
scroll to position [106, 0]
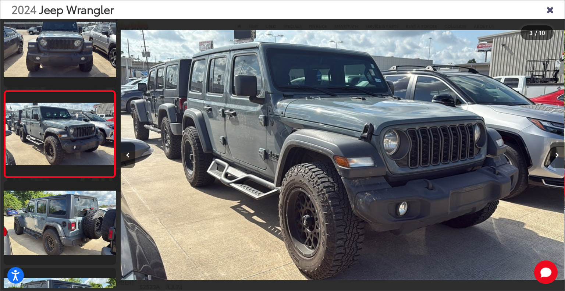
click at [555, 154] on button "Next image" at bounding box center [557, 155] width 15 height 26
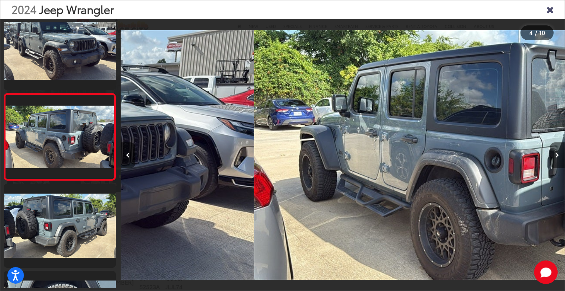
scroll to position [194, 0]
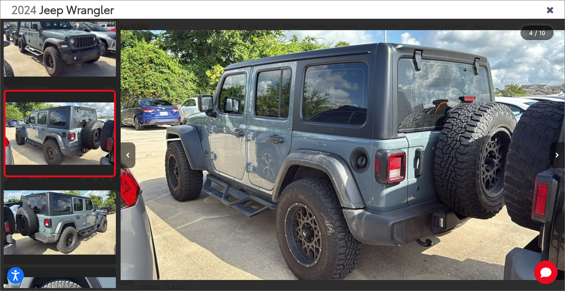
click at [555, 154] on button "Next image" at bounding box center [557, 155] width 15 height 26
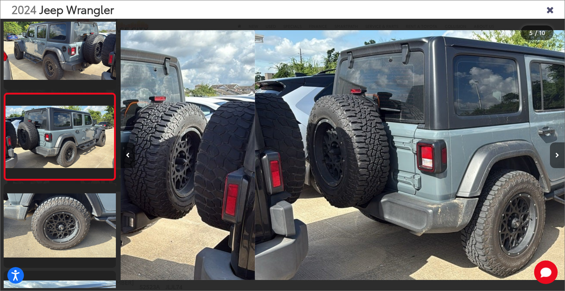
scroll to position [281, 0]
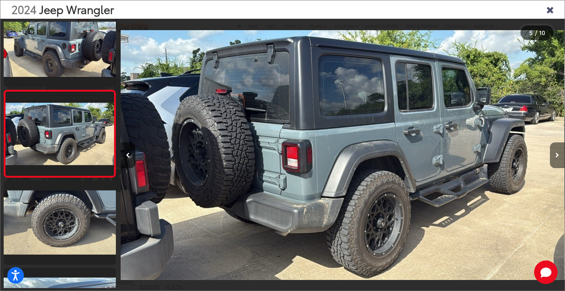
click at [554, 154] on button "Next image" at bounding box center [557, 155] width 15 height 26
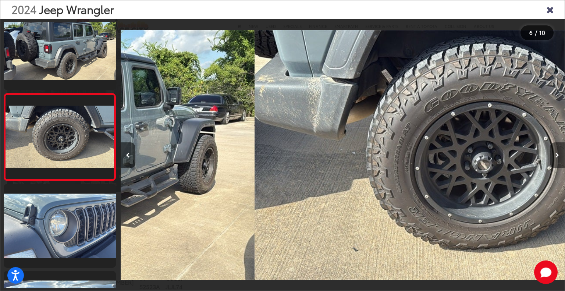
scroll to position [0, 0]
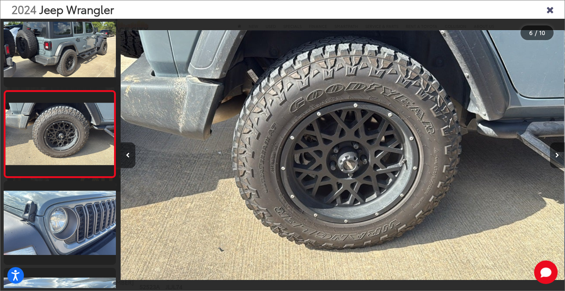
click at [554, 154] on button "Next image" at bounding box center [557, 155] width 15 height 26
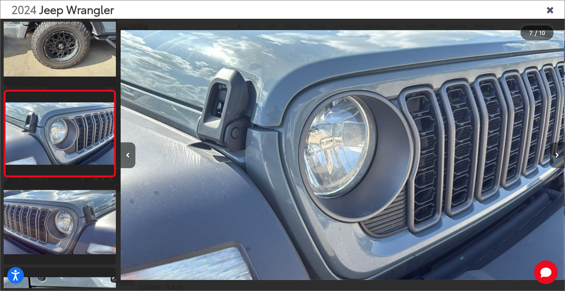
click at [554, 154] on button "Next image" at bounding box center [557, 155] width 15 height 26
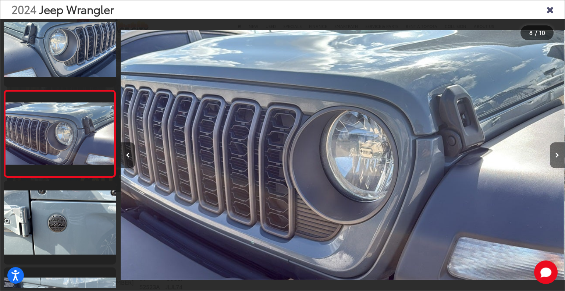
click at [554, 154] on button "Next image" at bounding box center [557, 155] width 15 height 26
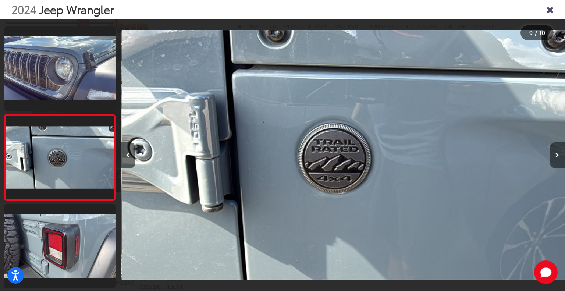
click at [554, 154] on button "Next image" at bounding box center [557, 155] width 15 height 26
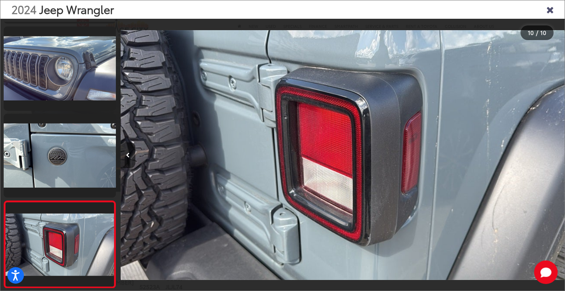
click at [554, 154] on div at bounding box center [509, 155] width 111 height 273
click at [548, 8] on icon "Close gallery" at bounding box center [550, 9] width 7 height 10
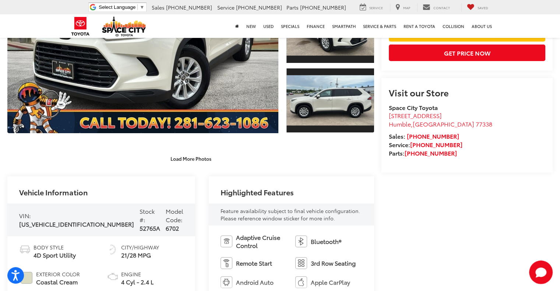
scroll to position [196, 0]
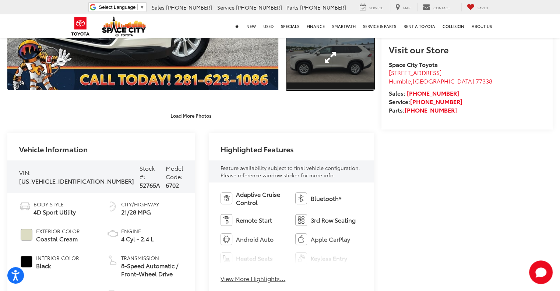
click at [332, 61] on link "Expand Photo 3" at bounding box center [330, 58] width 88 height 66
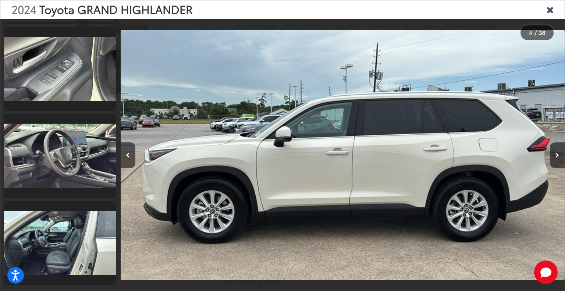
scroll to position [684, 0]
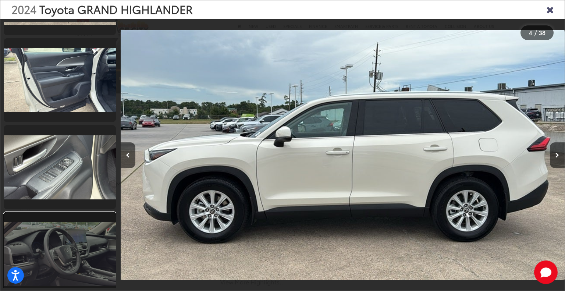
click at [71, 246] on link at bounding box center [60, 254] width 112 height 84
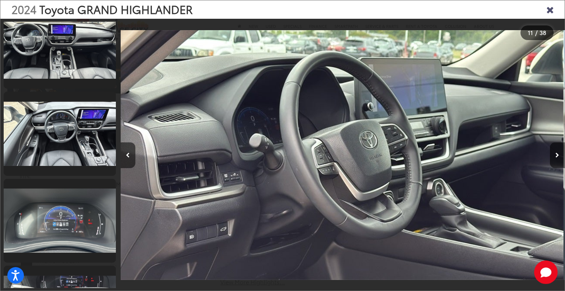
scroll to position [1491, 0]
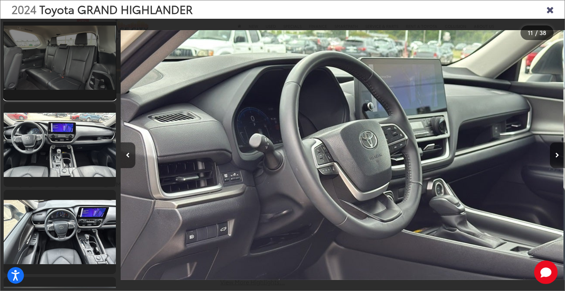
click at [70, 64] on link at bounding box center [60, 58] width 112 height 84
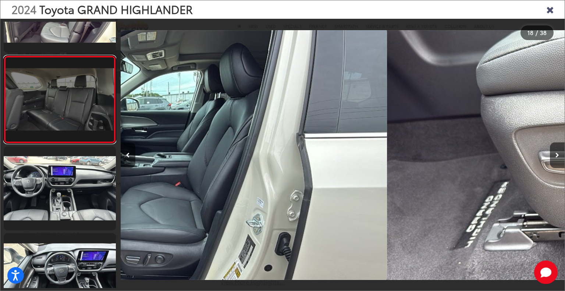
scroll to position [0, 0]
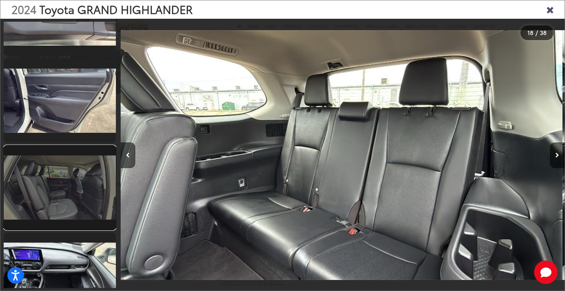
click at [67, 205] on link at bounding box center [60, 188] width 112 height 84
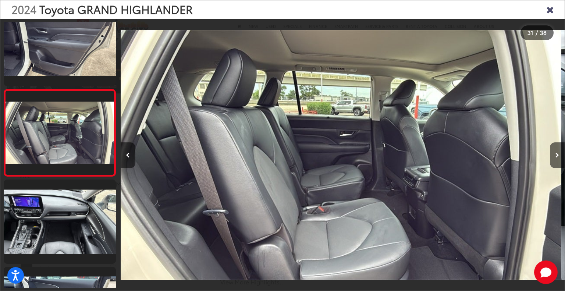
click at [550, 9] on icon "Close gallery" at bounding box center [550, 9] width 7 height 10
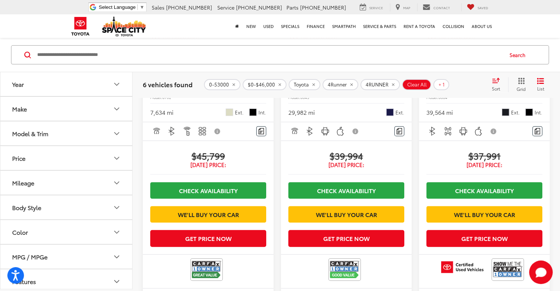
scroll to position [196, 0]
